Goal: Find specific page/section: Find specific page/section

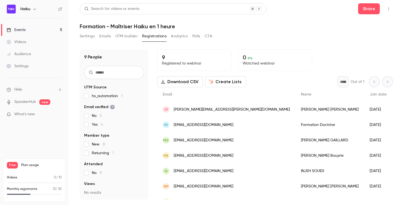
scroll to position [44, 0]
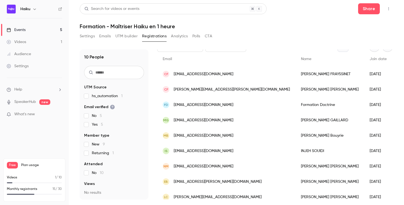
scroll to position [30, 0]
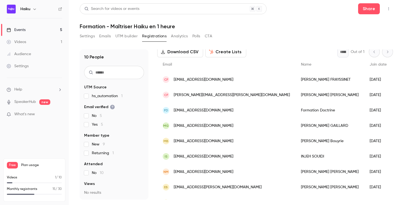
click at [39, 29] on link "Events 5" at bounding box center [34, 30] width 69 height 12
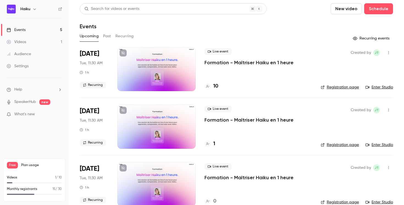
click at [372, 87] on link "Enter Studio" at bounding box center [378, 87] width 27 height 5
